Goal: Navigation & Orientation: Find specific page/section

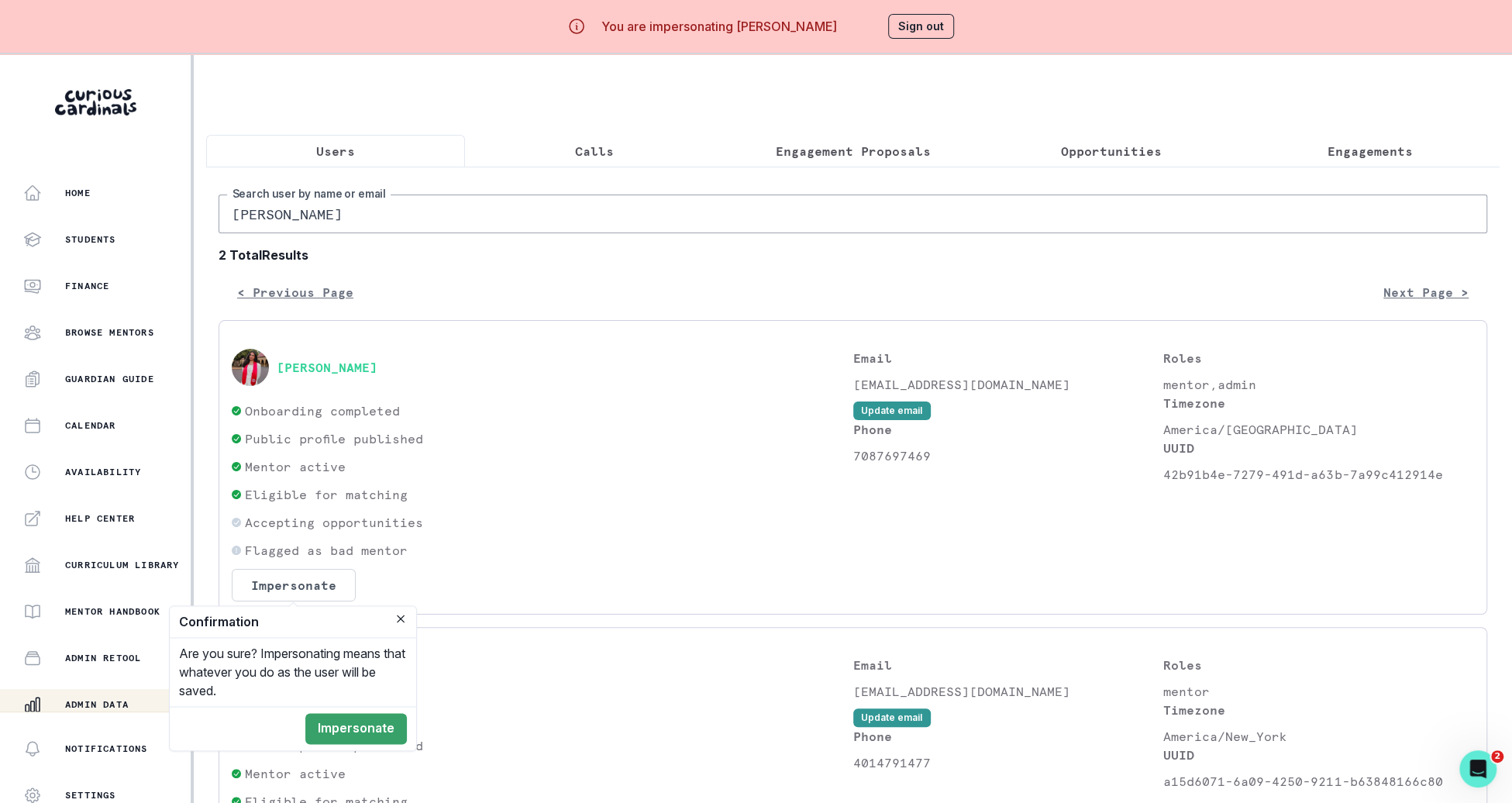
click at [315, 417] on p "Onboarding completed" at bounding box center [323, 411] width 155 height 19
click at [142, 200] on div "Home" at bounding box center [107, 193] width 167 height 19
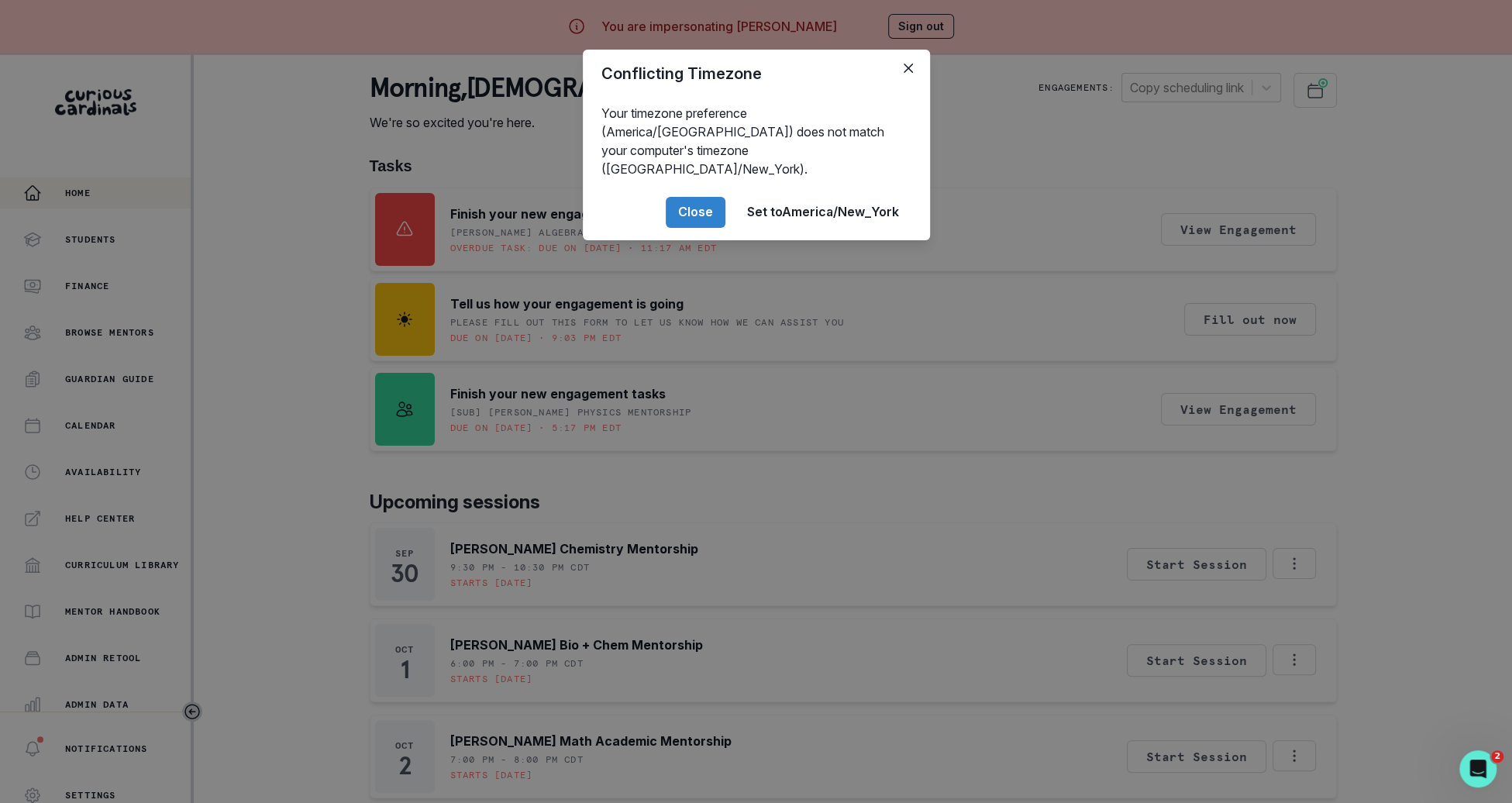
click at [383, 255] on div "Conflicting Timezone Your timezone preference (America/[GEOGRAPHIC_DATA]) does …" at bounding box center [756, 402] width 1512 height 803
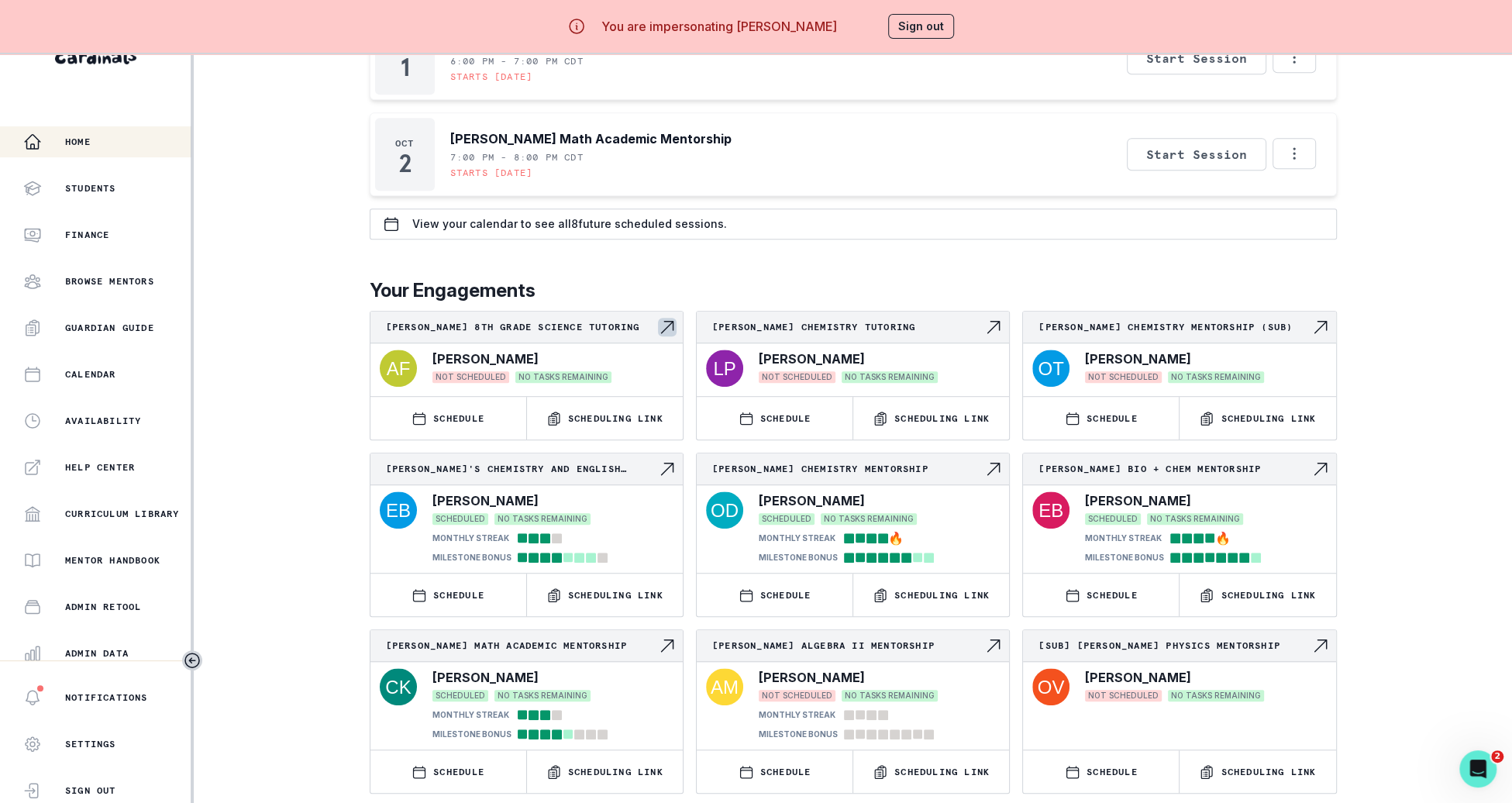
scroll to position [54, 0]
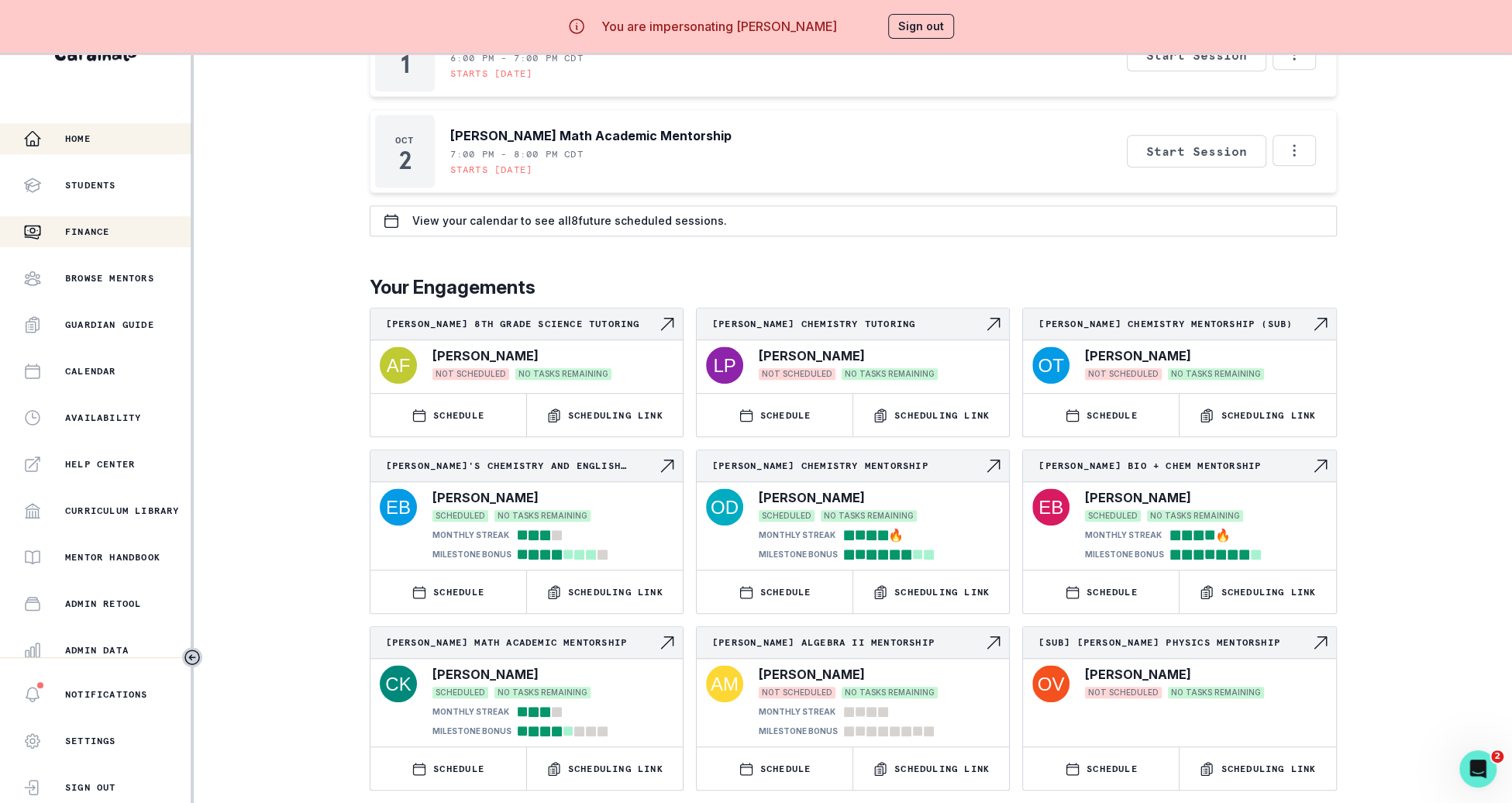
click at [113, 236] on div "Finance" at bounding box center [107, 232] width 167 height 19
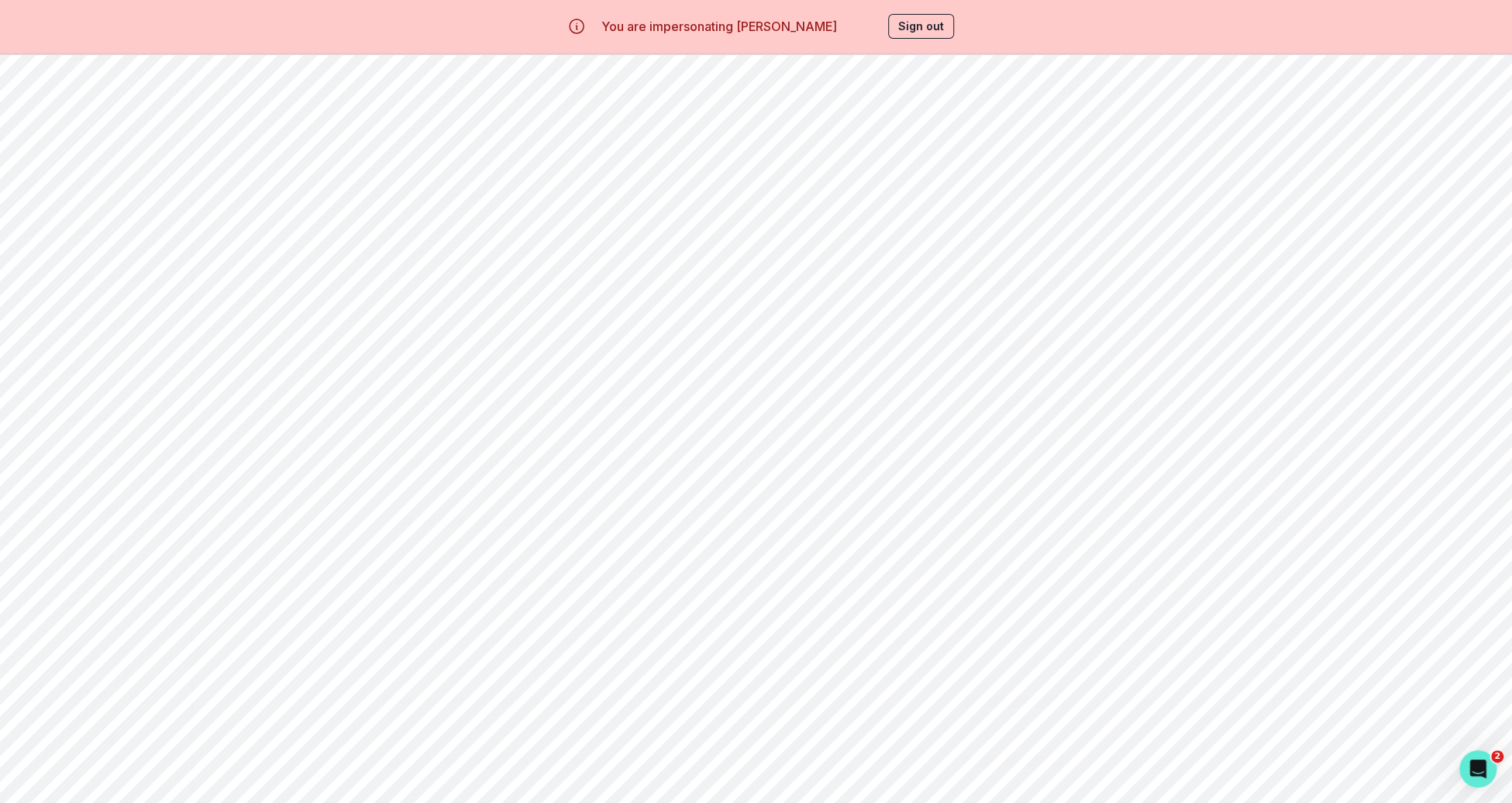
click at [102, 174] on button "Students" at bounding box center [95, 185] width 191 height 31
click at [888, 34] on button "Sign out" at bounding box center [921, 27] width 66 height 25
